Goal: Transaction & Acquisition: Obtain resource

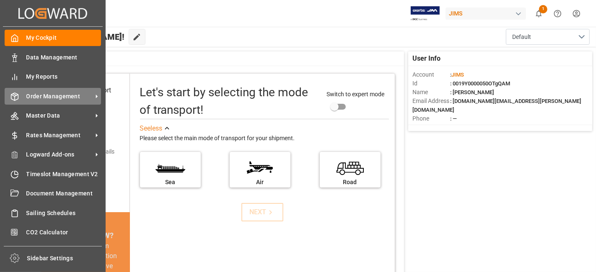
click at [70, 95] on span "Order Management" at bounding box center [59, 96] width 66 height 9
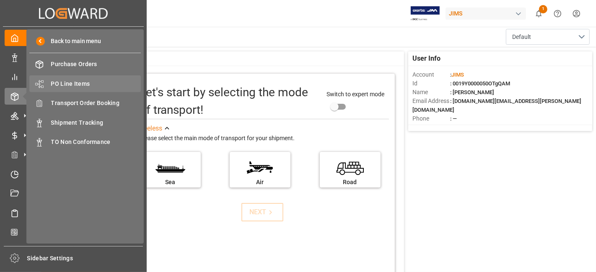
click at [78, 82] on span "PO Line Items" at bounding box center [96, 84] width 90 height 9
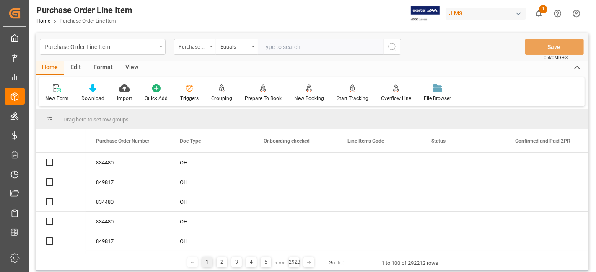
click at [201, 47] on div "Purchase Order Number" at bounding box center [193, 46] width 28 height 10
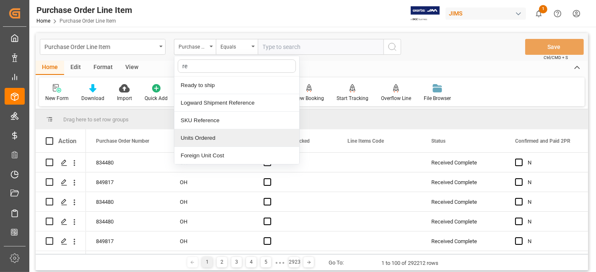
type input "ref"
click at [216, 137] on div "Reference 2 Vendor" at bounding box center [236, 138] width 125 height 18
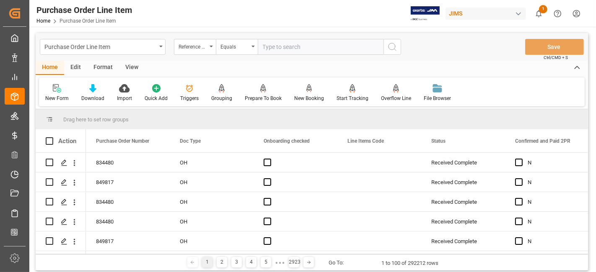
click at [281, 46] on input "text" at bounding box center [321, 47] width 126 height 16
paste input "77-10711-CN"
type input "77-10711-CN"
click at [396, 48] on icon "search button" at bounding box center [392, 47] width 10 height 10
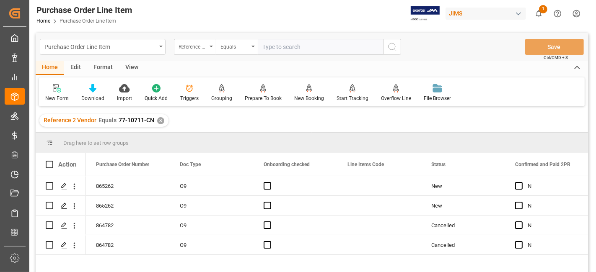
click at [135, 65] on div "View" at bounding box center [132, 68] width 26 height 14
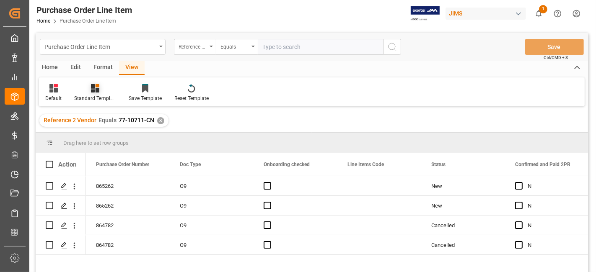
click at [94, 88] on icon at bounding box center [95, 88] width 8 height 8
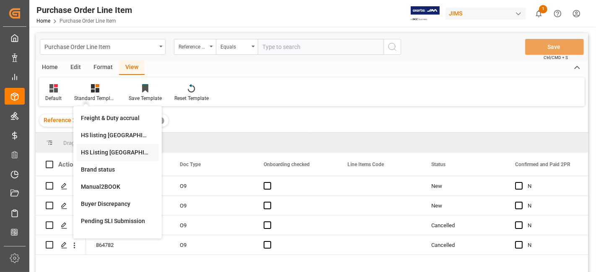
click at [106, 150] on div "HS Listing CANADA" at bounding box center [117, 152] width 73 height 9
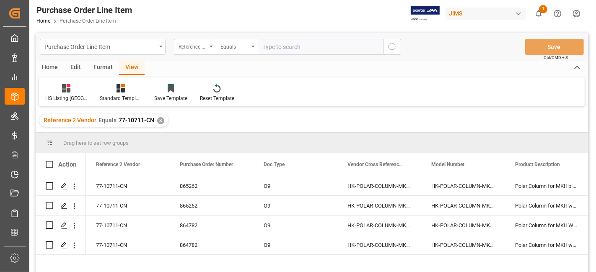
click at [50, 67] on div "Home" at bounding box center [50, 68] width 28 height 14
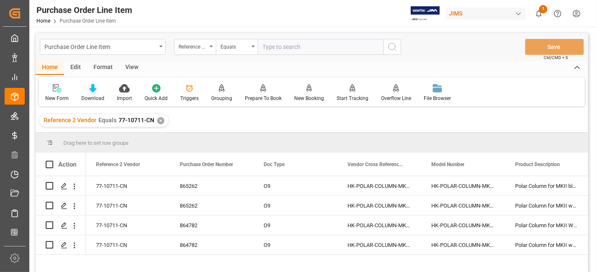
click at [92, 93] on div "Download" at bounding box center [93, 93] width 36 height 18
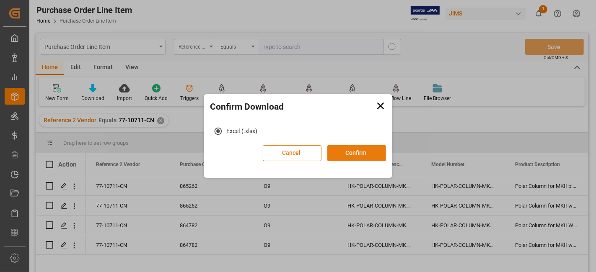
click at [356, 156] on button "Confirm" at bounding box center [356, 153] width 59 height 16
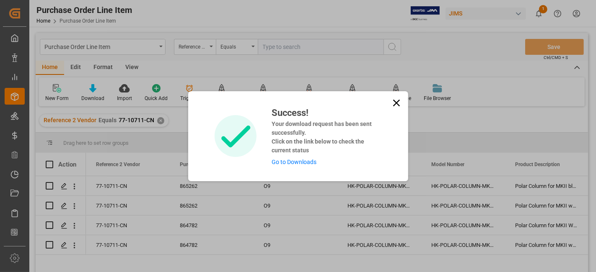
click at [305, 163] on link "Go to Downloads" at bounding box center [294, 162] width 45 height 7
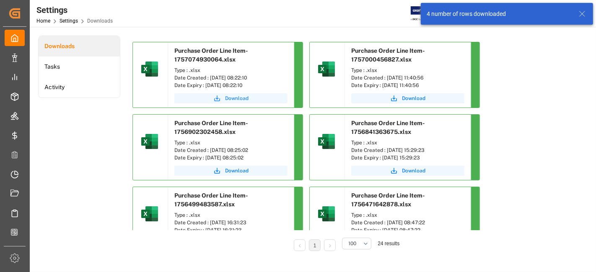
click at [235, 96] on span "Download" at bounding box center [236, 99] width 23 height 8
